Goal: Task Accomplishment & Management: Complete application form

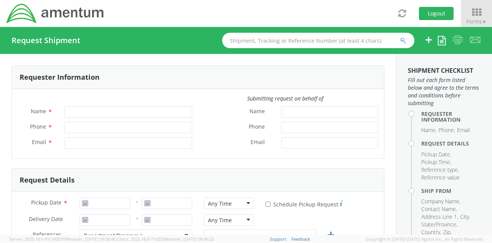
type input "[PERSON_NAME]"
type input "[PHONE_NUMBER]"
type input "[EMAIL_ADDRESS][PERSON_NAME][DOMAIN_NAME]"
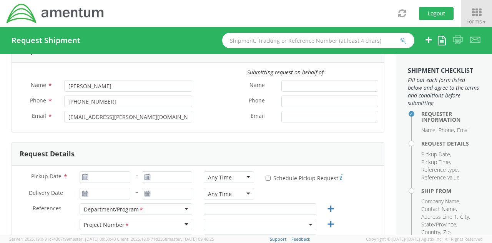
scroll to position [38, 0]
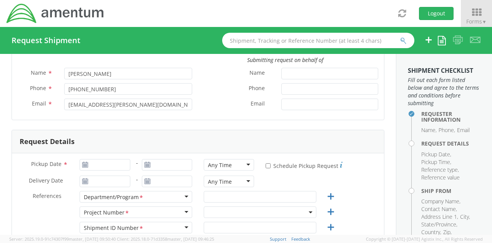
select select "[DOMAIN_NAME]"
type input "09/16/2025"
click at [96, 163] on input "09/16/2025" at bounding box center [105, 165] width 50 height 12
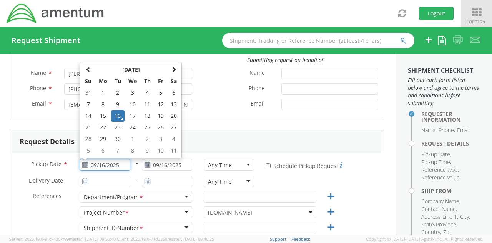
click at [118, 114] on td "16" at bounding box center [117, 116] width 13 height 12
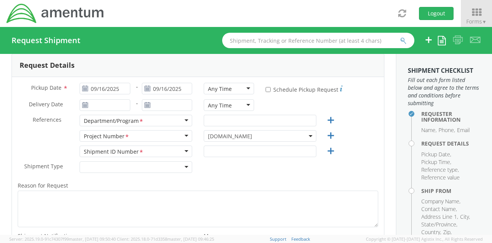
scroll to position [115, 0]
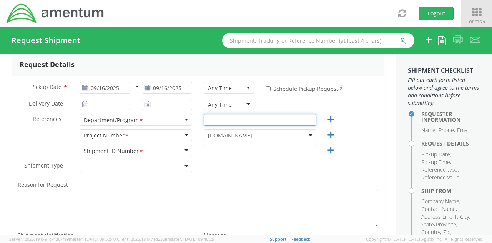
click at [248, 120] on input "text" at bounding box center [260, 120] width 113 height 12
type input "DHS S&T CUAS"
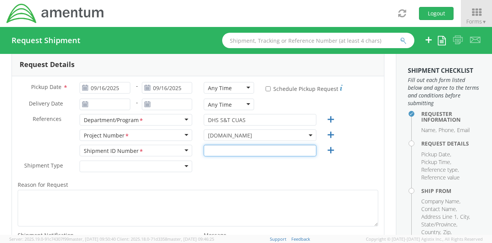
click at [262, 151] on input "text" at bounding box center [260, 151] width 113 height 12
type input "2061 CUAS"
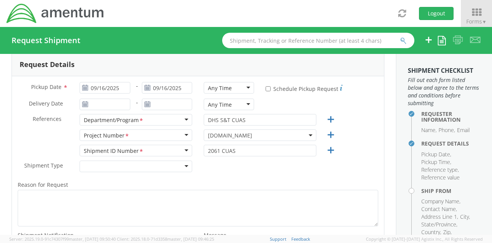
click at [175, 158] on div "Shipment ID Number <span class="required">*</span> Shipment ID Number * Account…" at bounding box center [136, 152] width 124 height 15
click at [173, 167] on div at bounding box center [136, 166] width 113 height 12
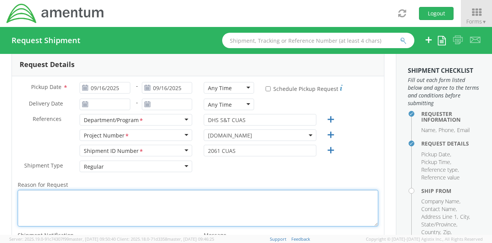
click at [115, 201] on textarea "Reason for Request *" at bounding box center [198, 207] width 361 height 37
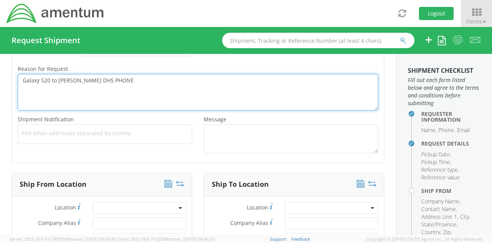
scroll to position [269, 0]
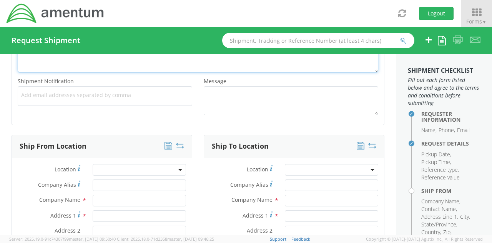
type textarea "Galaxy S20 to Jeff Meyer DHS PHONE"
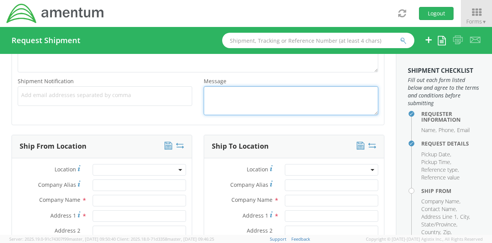
click at [242, 106] on textarea "Message *" at bounding box center [291, 100] width 175 height 29
click at [296, 102] on textarea "Message *" at bounding box center [291, 100] width 175 height 29
paste textarea "Please use the following contact information if pickup window exceeds selected …"
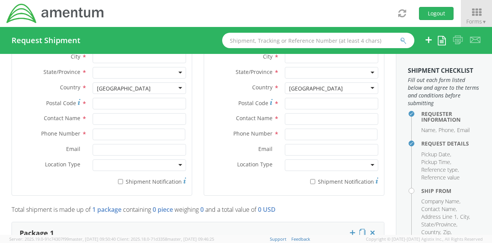
scroll to position [423, 0]
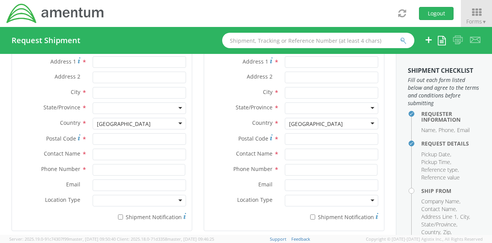
type textarea "Please use the following contact information if pickup window exceeds selected …"
click at [127, 155] on input "text" at bounding box center [139, 154] width 93 height 12
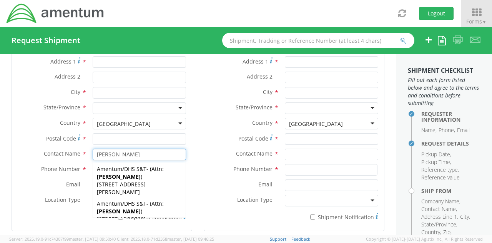
type input "Attn: Cullen Koons"
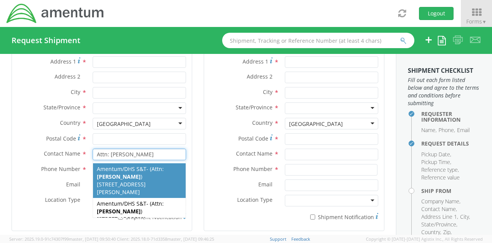
scroll to position [15, 0]
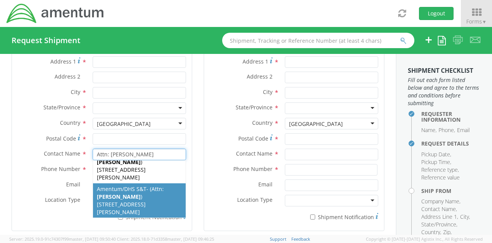
type input "Amentum/DHS S&T"
type input "33 J. Christopher Stevens Way"
type input "Summit Point"
type input "25446"
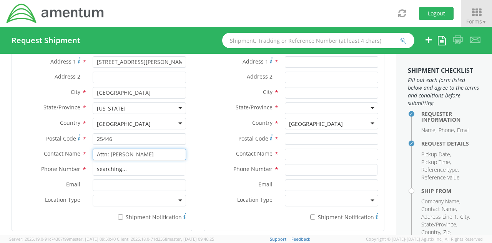
scroll to position [0, 0]
type input "A"
type input "Attn: Cullen Koons"
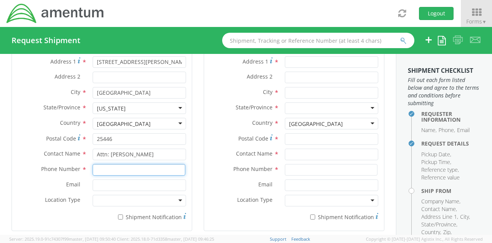
click at [139, 165] on input at bounding box center [139, 170] width 93 height 12
type input "540-313-0335"
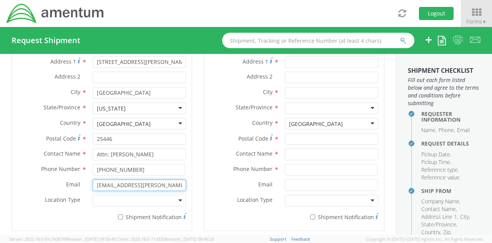
type input "cullen.koons@amentum.com"
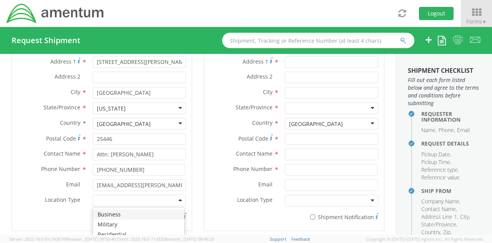
click at [194, 150] on div "Ship From Location Location * Company Alias * Company Name * Amentum/DHS S&T Ad…" at bounding box center [102, 110] width 192 height 259
click at [120, 214] on input "* Shipment Notification" at bounding box center [120, 216] width 5 height 5
checkbox input "true"
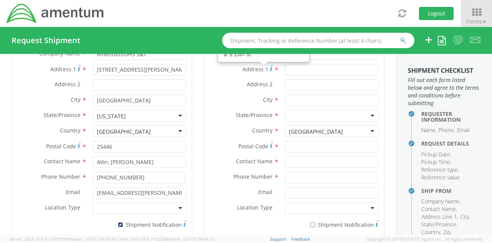
scroll to position [461, 0]
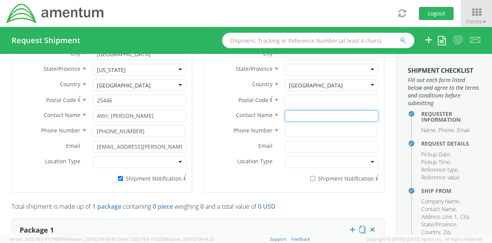
click at [312, 113] on input "text" at bounding box center [331, 116] width 93 height 12
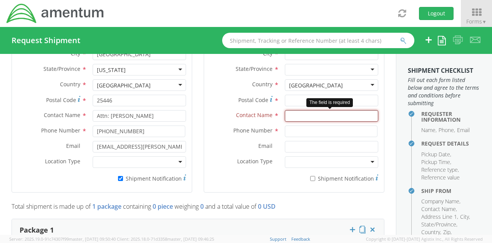
click at [334, 113] on input "text" at bounding box center [331, 116] width 93 height 12
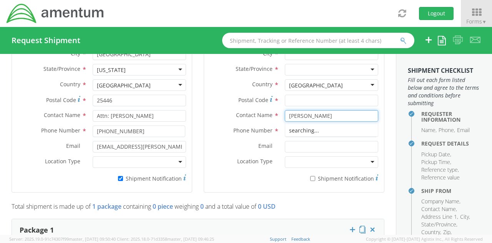
type input "Jeff Meyer"
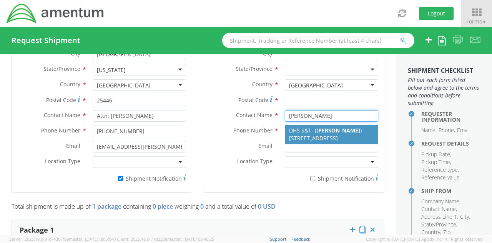
type input "DHS S&T"
type input "17722 SE81 Timberwood Terrace"
type input "The Villages"
type input "32162"
type input "904-891-0488"
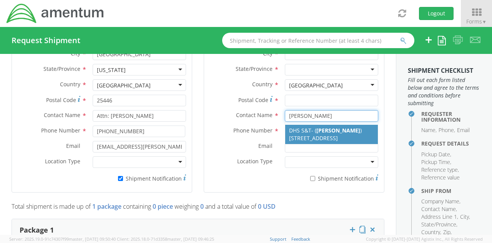
type input "jeff.mayer@st.dhs.gov"
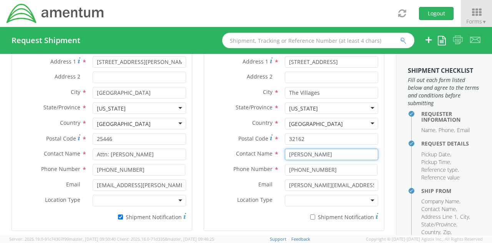
scroll to position [384, 0]
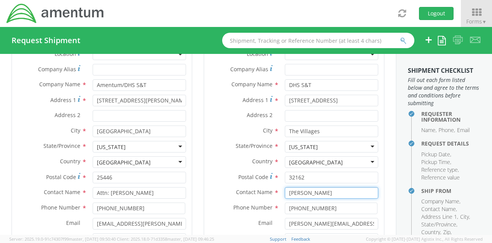
type input "Jeff Meyer"
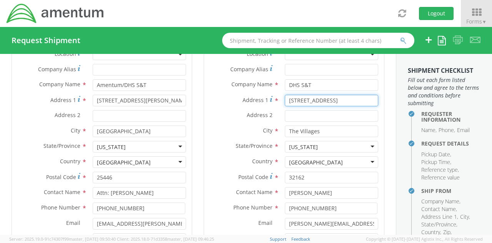
click at [313, 99] on input "17722 SE81 Timberwood Terrace" at bounding box center [331, 101] width 93 height 12
type input "17722 SE88 Covington Circle"
click at [383, 98] on div "Ship To Location Location * Company Alias * Company Name * DHS S&T Address 1 * …" at bounding box center [294, 148] width 192 height 259
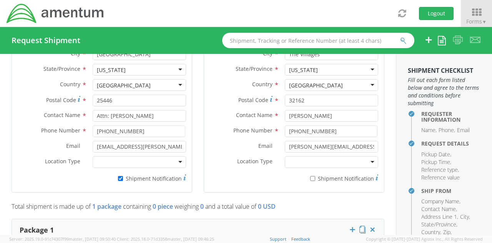
scroll to position [423, 0]
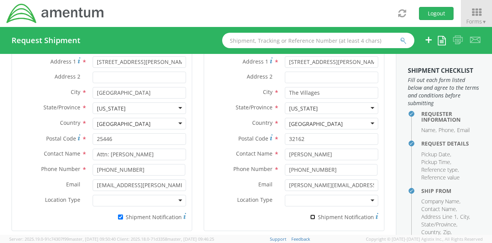
click at [310, 216] on input "* Shipment Notification" at bounding box center [312, 216] width 5 height 5
checkbox input "true"
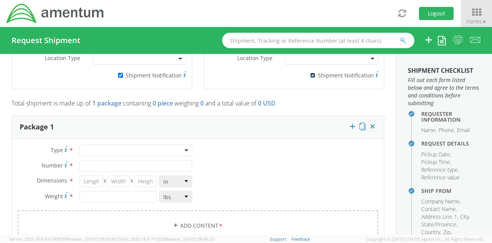
scroll to position [577, 0]
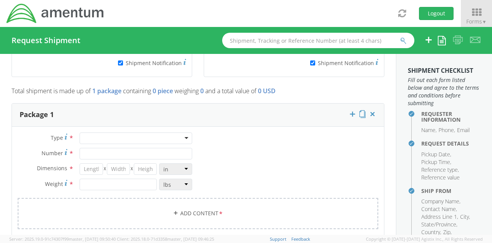
click at [156, 136] on div at bounding box center [136, 138] width 113 height 12
click at [134, 150] on input "Number *" at bounding box center [136, 154] width 113 height 12
type input "1"
type input "12"
type input "10"
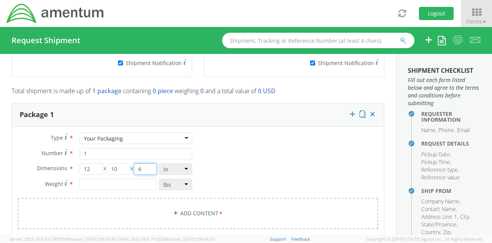
type input "4"
type input "2.0"
click at [212, 208] on link "Add Content *" at bounding box center [198, 213] width 361 height 31
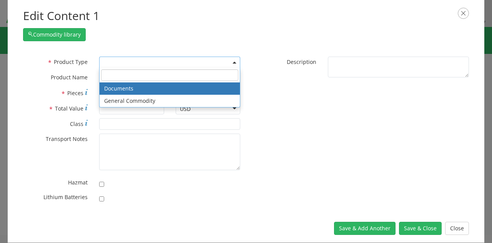
click at [182, 60] on span at bounding box center [169, 63] width 141 height 12
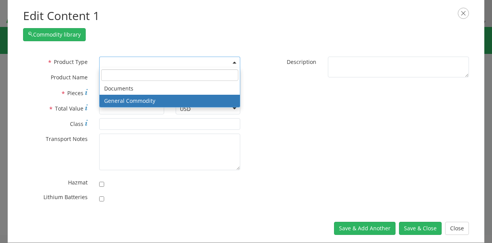
select select "COMMODITY"
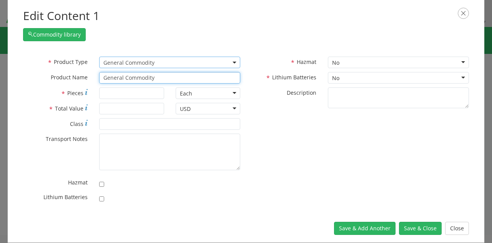
click at [149, 75] on input "General Commodity" at bounding box center [169, 78] width 141 height 12
type input "Galaxy S20"
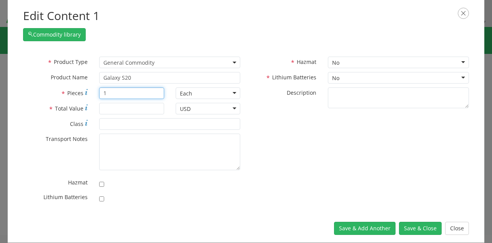
type input "1"
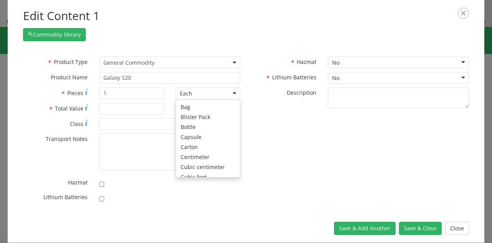
scroll to position [69, 0]
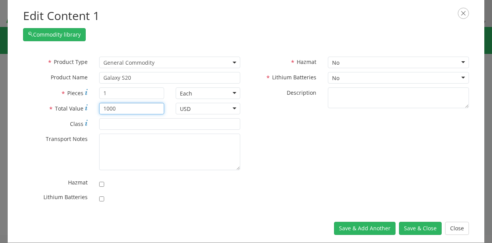
click at [147, 108] on input "1000" at bounding box center [131, 109] width 65 height 12
type input "10000"
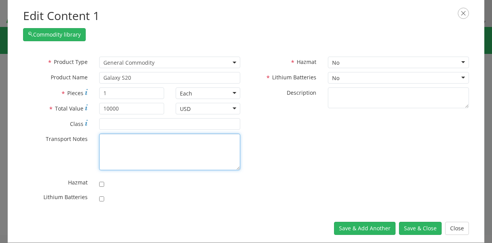
paste textarea "Please use the following contact information if pickup window exceeds selected …"
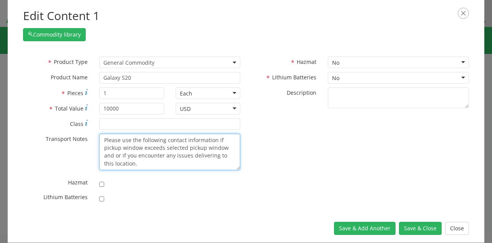
scroll to position [36, 0]
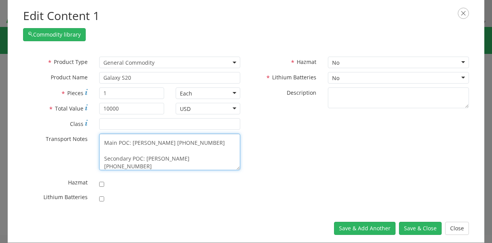
type textarea "Please use the following contact information if pickup window exceeds selected …"
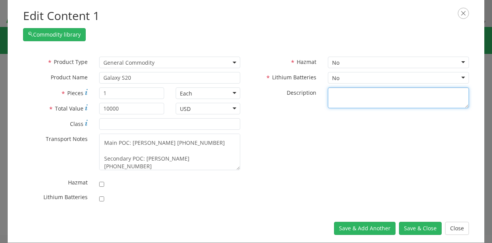
click at [417, 90] on textarea "* Description" at bounding box center [398, 97] width 141 height 21
type textarea "Galaxy S20"
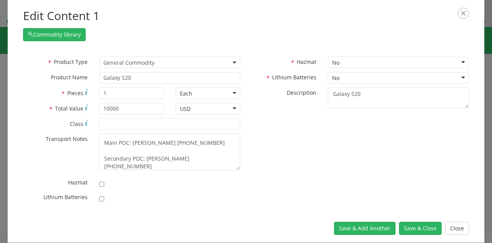
drag, startPoint x: 427, startPoint y: 78, endPoint x: 422, endPoint y: 80, distance: 5.6
click at [427, 78] on div "No" at bounding box center [398, 78] width 141 height 12
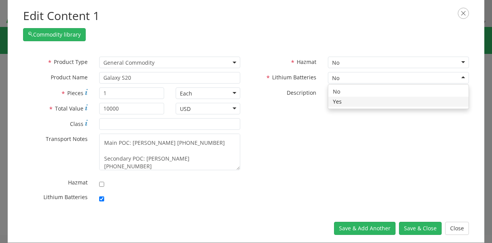
checkbox input "true"
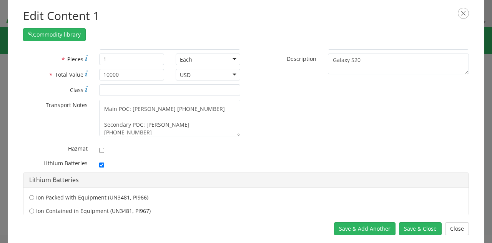
scroll to position [87, 0]
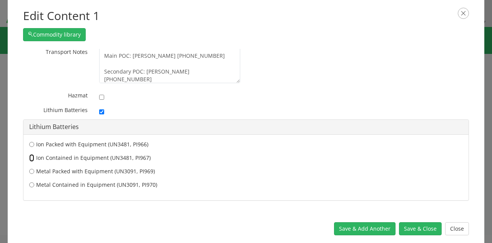
click at [31, 156] on input "Ion Contained in Equipment (UN3481, PI967)" at bounding box center [31, 158] width 5 height 8
radio input "true"
click at [419, 231] on button "Save & Close" at bounding box center [420, 228] width 43 height 13
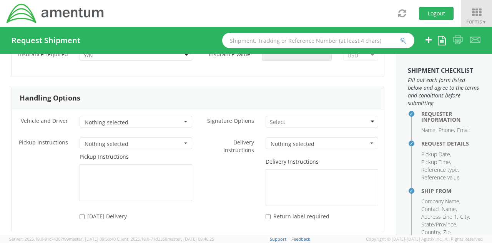
scroll to position [923, 0]
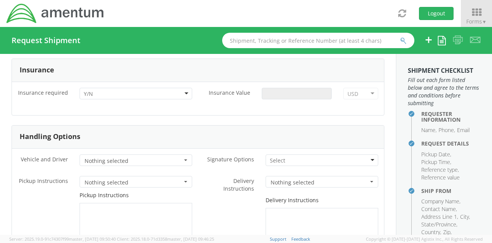
click at [178, 96] on div at bounding box center [136, 94] width 113 height 12
drag, startPoint x: 144, startPoint y: 114, endPoint x: 150, endPoint y: 113, distance: 6.0
click at [306, 94] on input "Insurance Value *" at bounding box center [297, 94] width 70 height 12
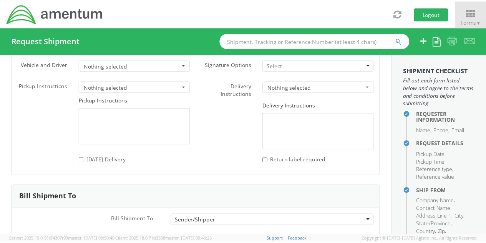
scroll to position [1055, 0]
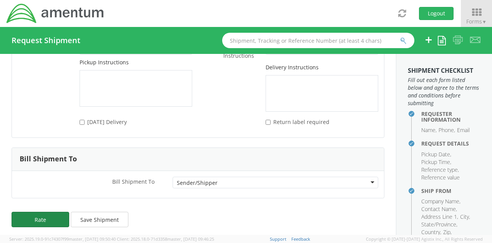
type input "1000"
click at [52, 213] on button "Rate" at bounding box center [41, 218] width 58 height 15
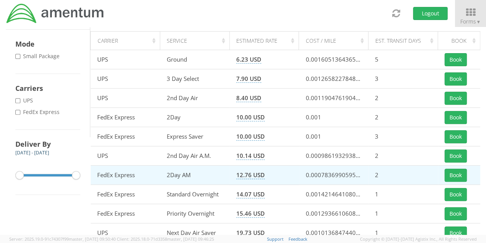
scroll to position [115, 0]
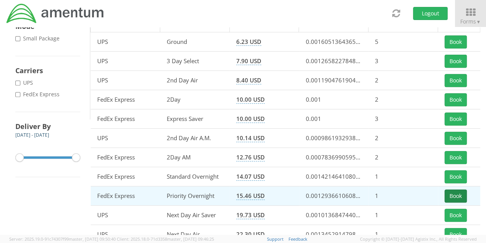
click at [455, 194] on button "Book" at bounding box center [456, 195] width 22 height 13
